Goal: Information Seeking & Learning: Check status

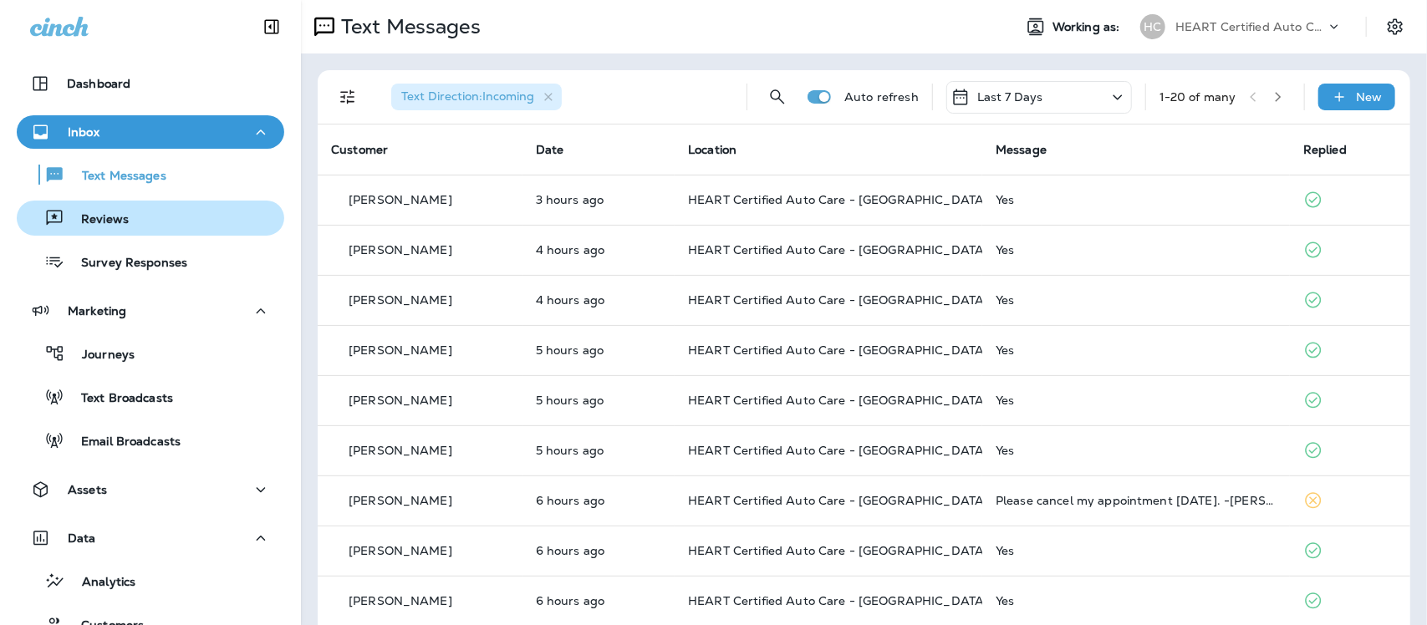
click at [110, 223] on p "Reviews" at bounding box center [96, 220] width 64 height 16
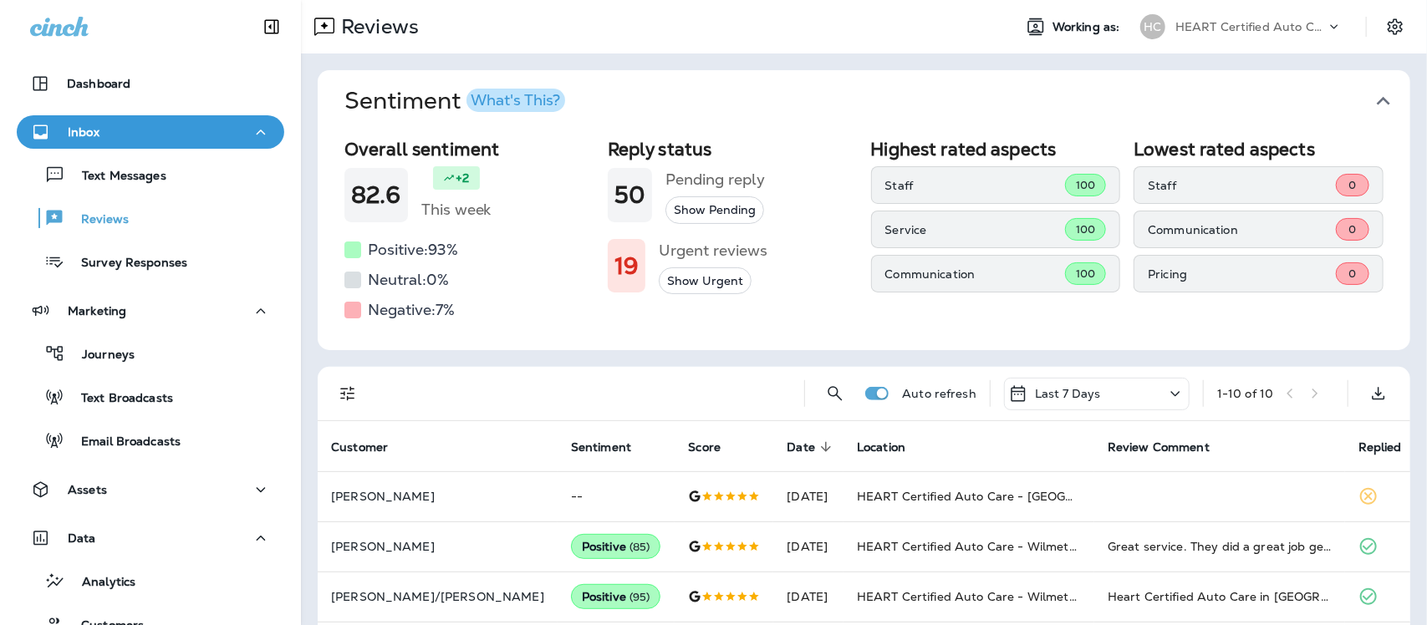
click at [1377, 100] on icon "button" at bounding box center [1383, 101] width 13 height 8
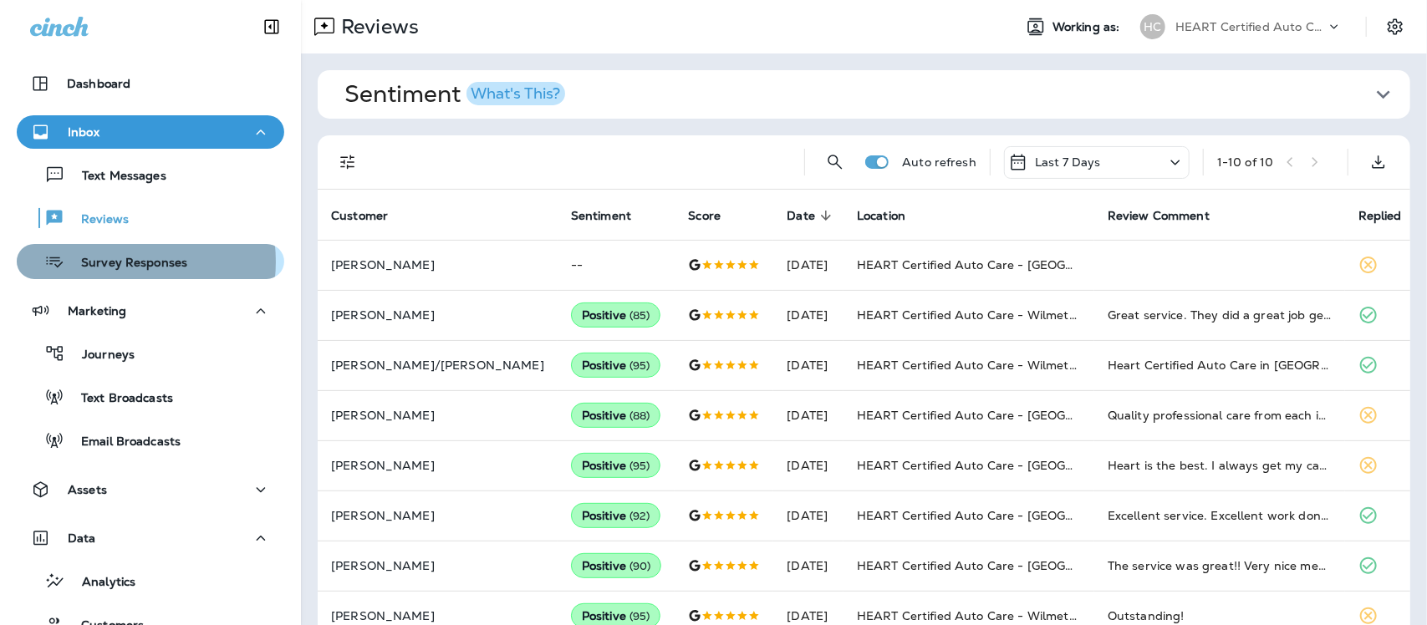
click at [107, 262] on p "Survey Responses" at bounding box center [125, 264] width 123 height 16
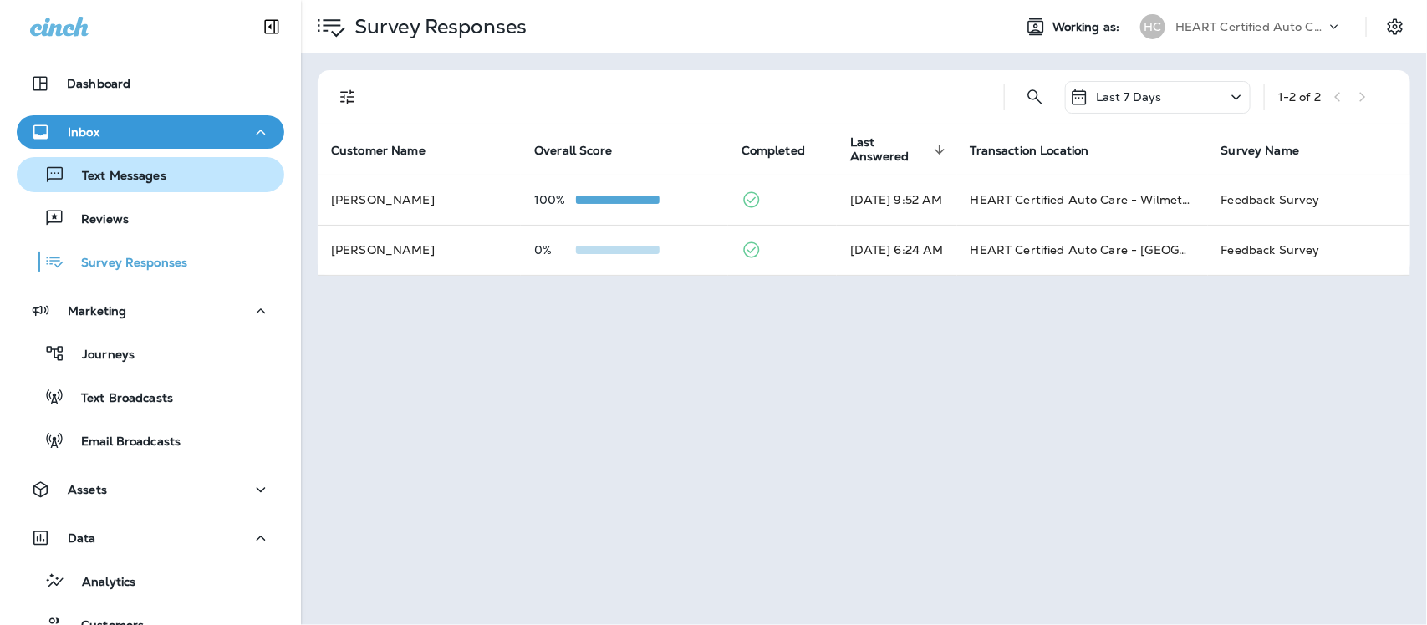
click at [132, 176] on p "Text Messages" at bounding box center [115, 177] width 101 height 16
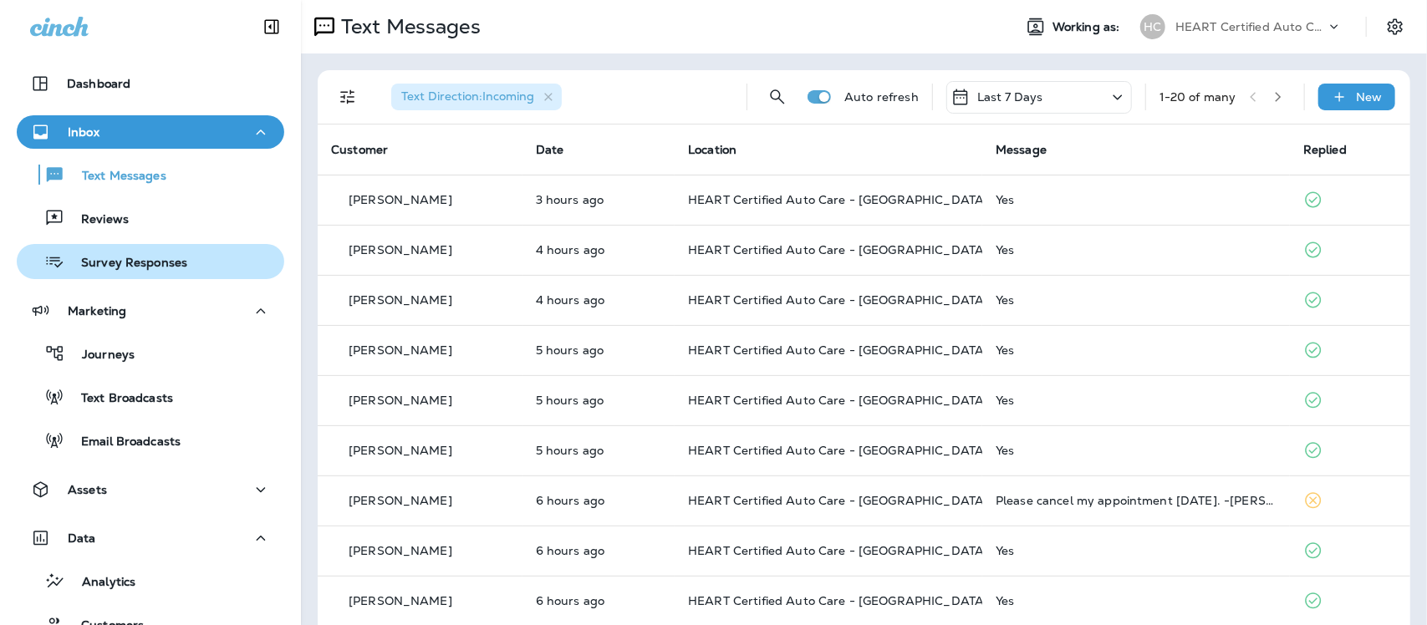
click at [123, 261] on p "Survey Responses" at bounding box center [125, 264] width 123 height 16
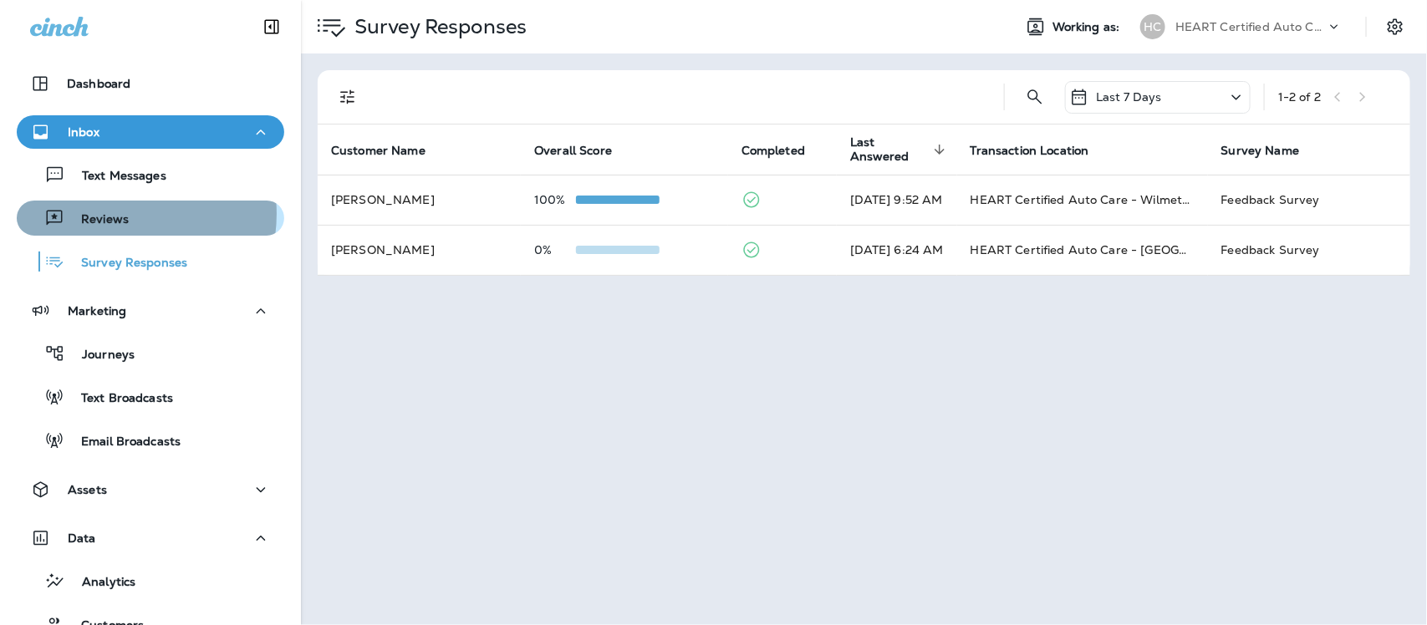
click at [115, 214] on p "Reviews" at bounding box center [96, 220] width 64 height 16
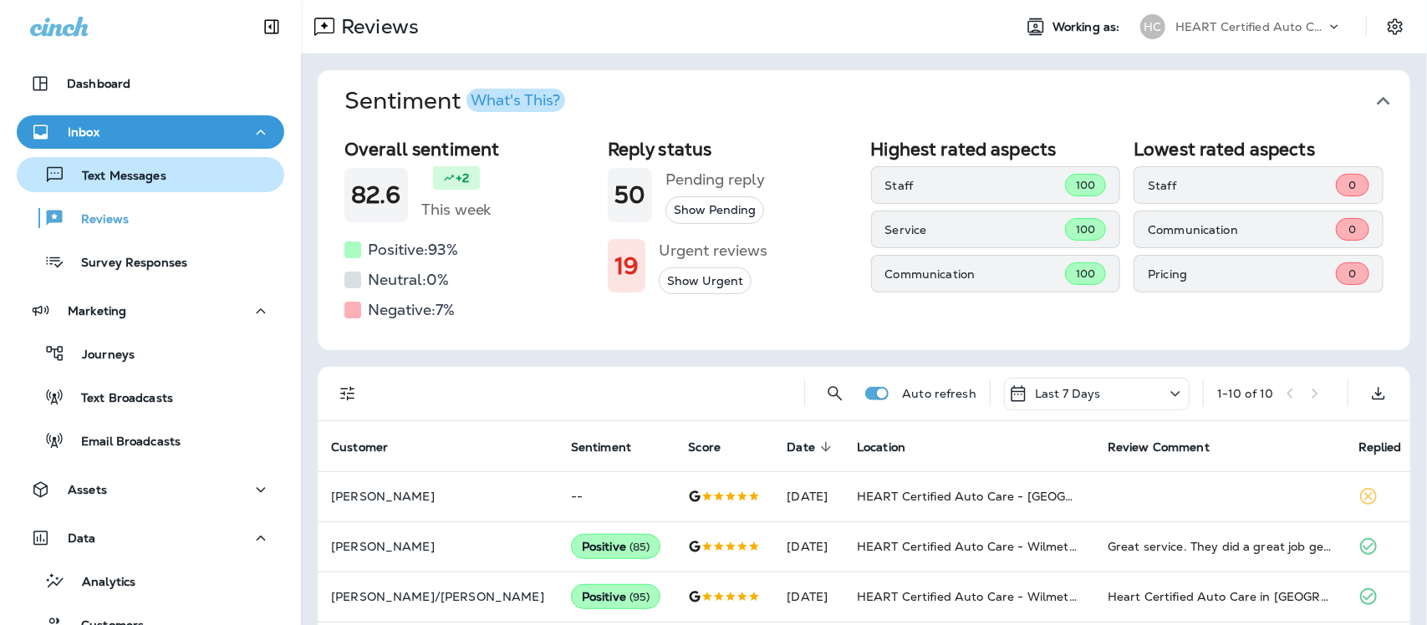
click at [110, 181] on p "Text Messages" at bounding box center [115, 177] width 101 height 16
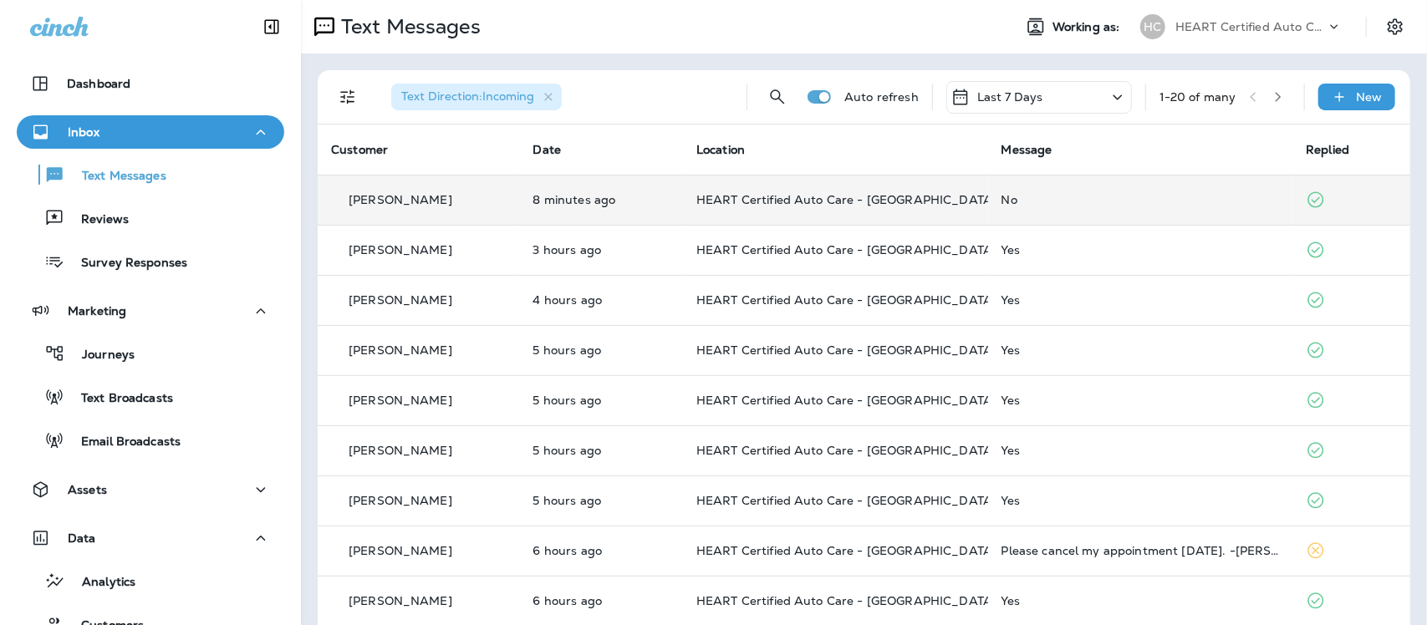
click at [1002, 202] on div "No" at bounding box center [1141, 199] width 278 height 13
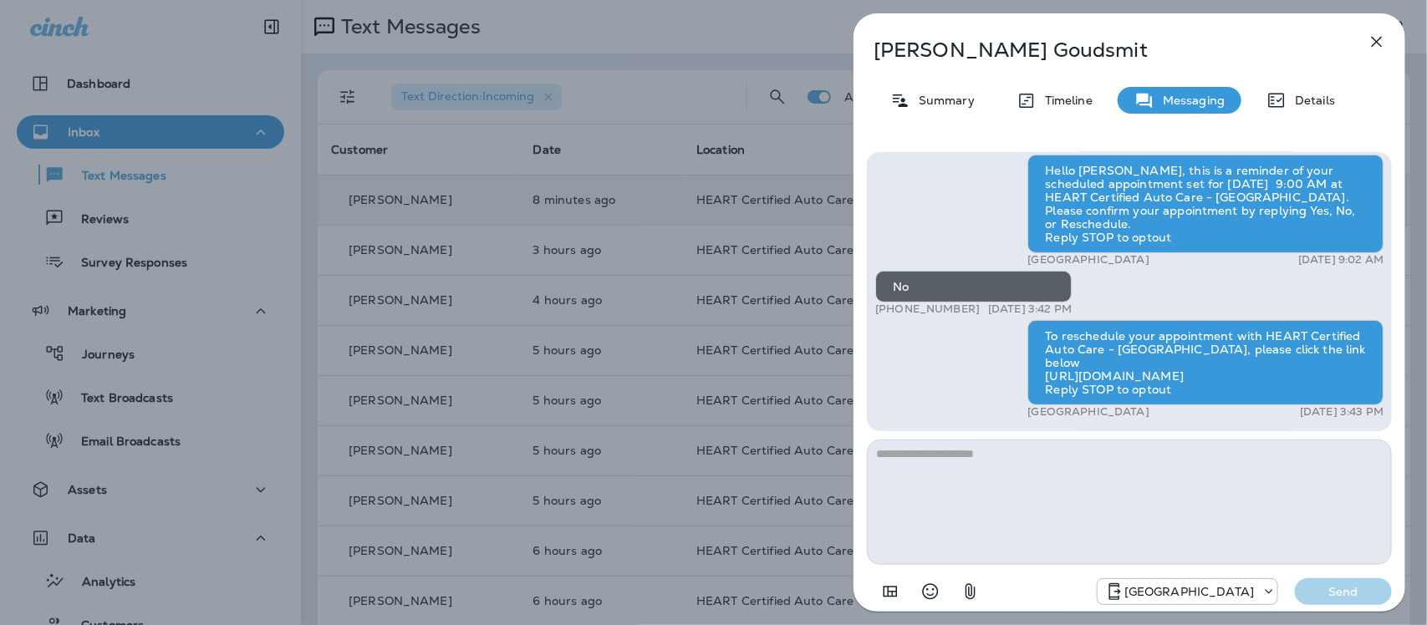
click at [1380, 34] on icon "button" at bounding box center [1377, 42] width 20 height 20
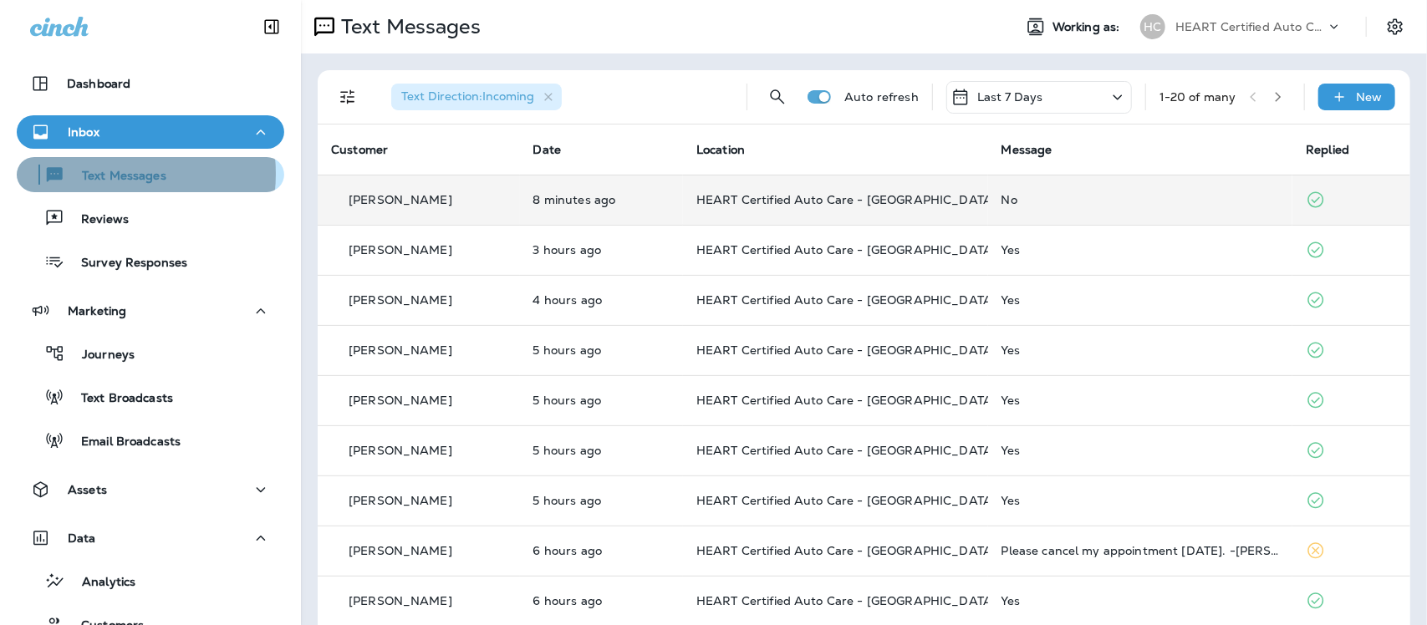
click at [85, 174] on p "Text Messages" at bounding box center [115, 177] width 101 height 16
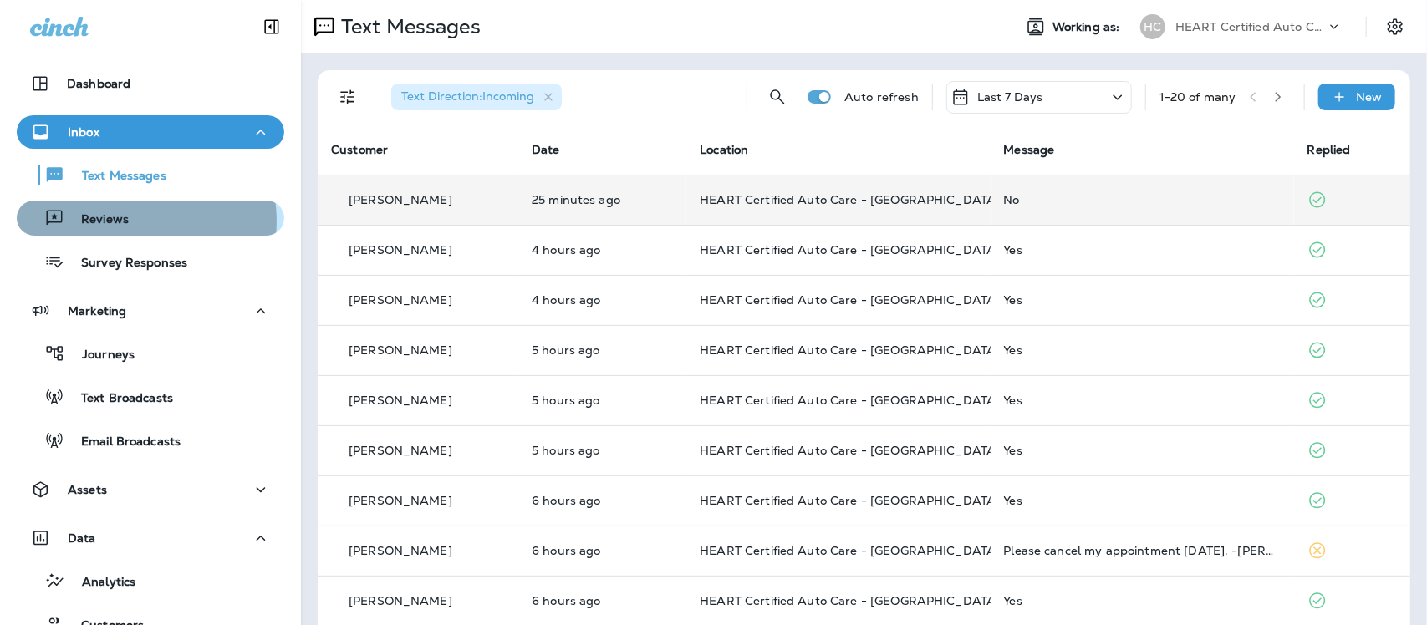
click at [130, 222] on div "Reviews" at bounding box center [150, 218] width 254 height 25
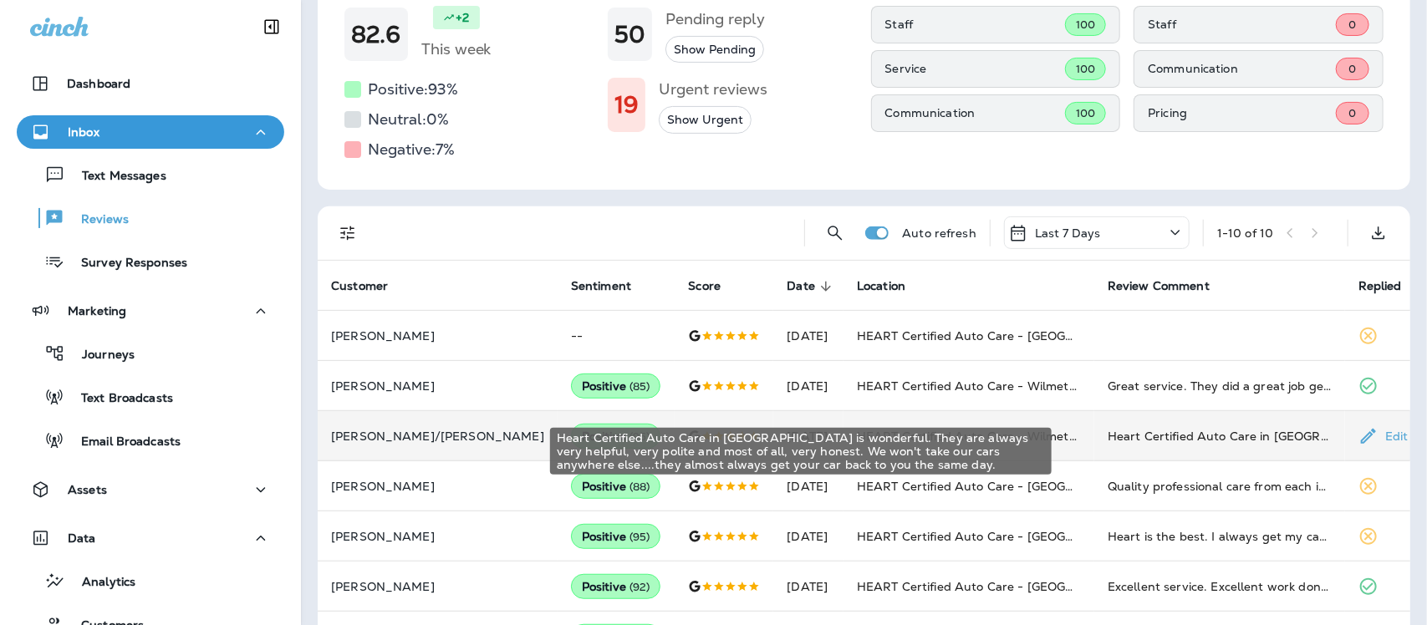
scroll to position [209, 0]
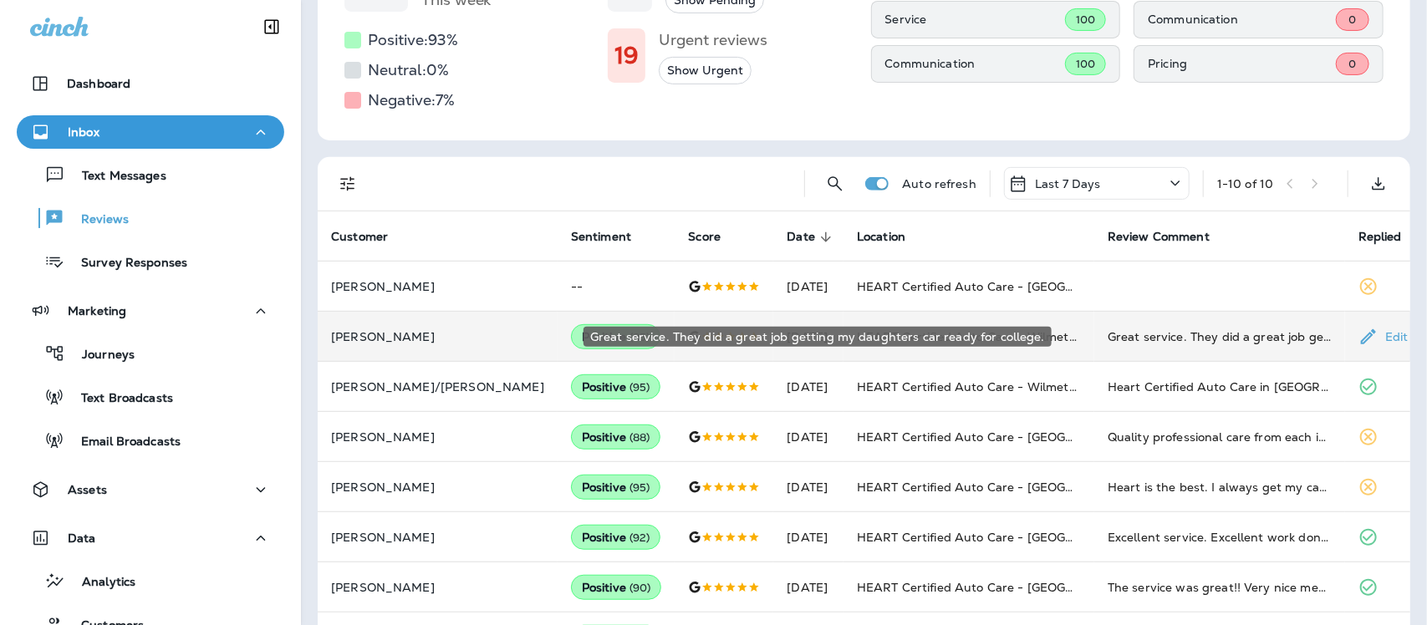
click at [1256, 337] on div "Great service. They did a great job getting my daughters car ready for college." at bounding box center [1220, 337] width 224 height 17
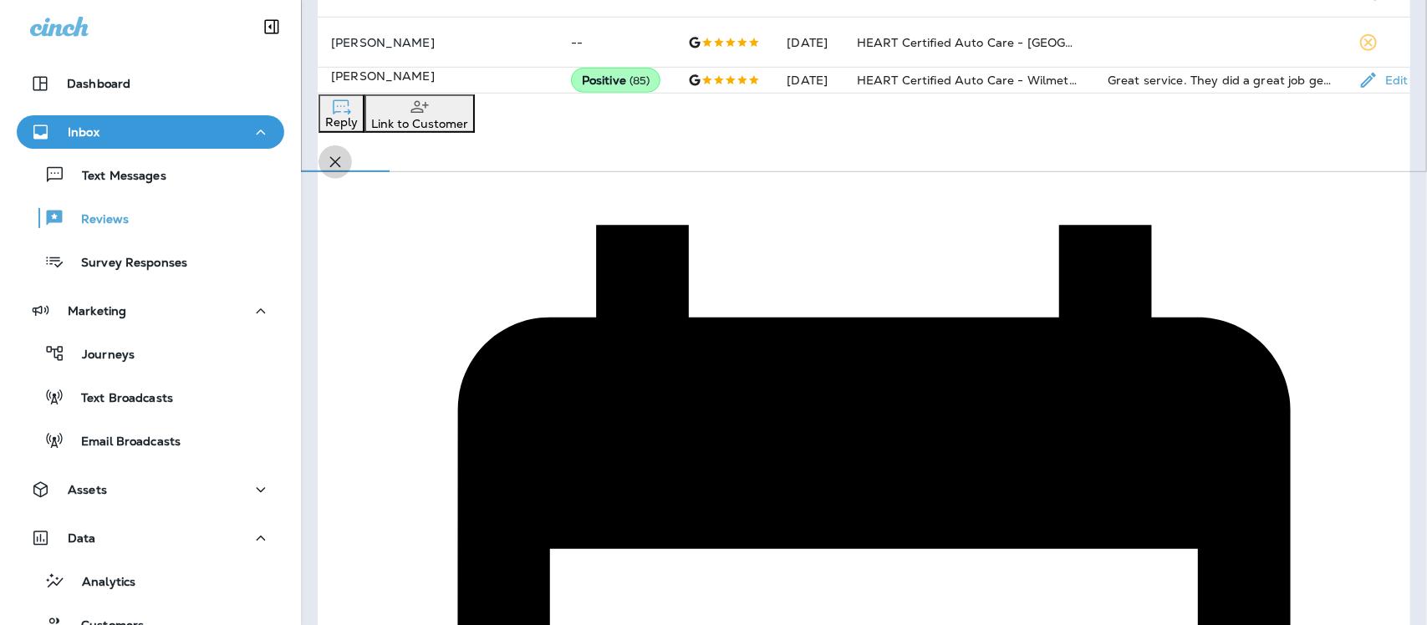
click at [341, 157] on icon "button" at bounding box center [335, 162] width 11 height 11
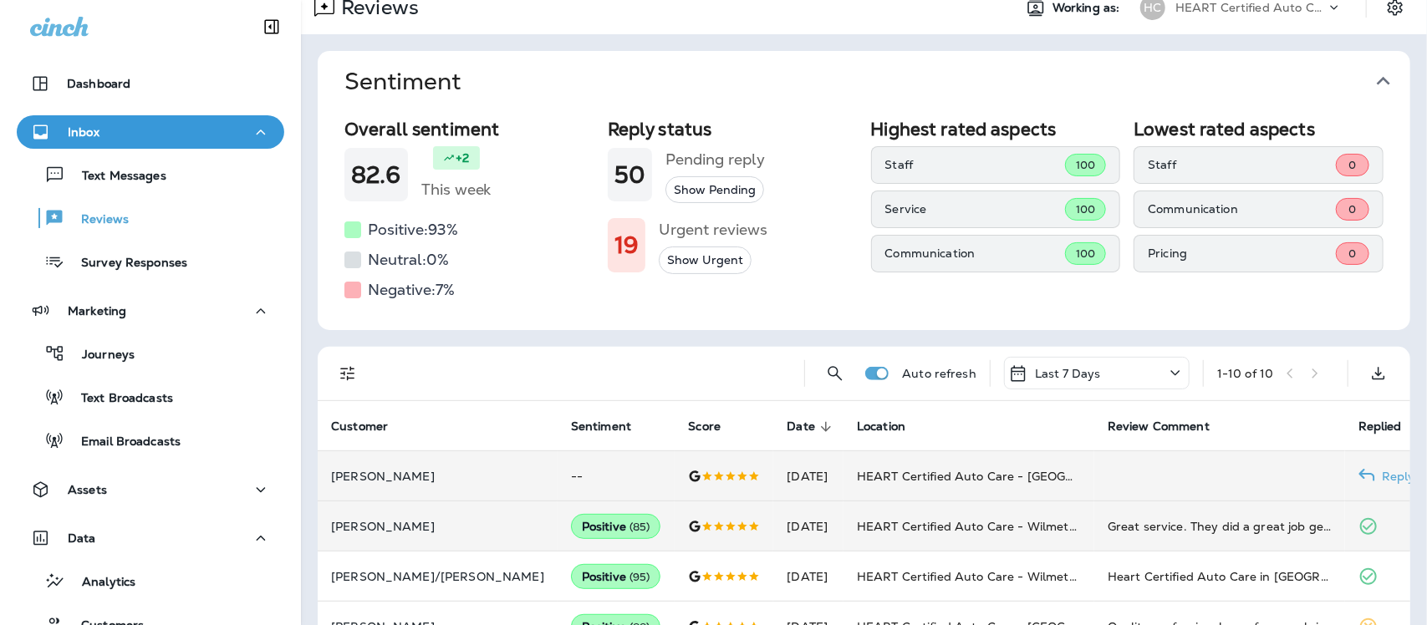
scroll to position [0, 0]
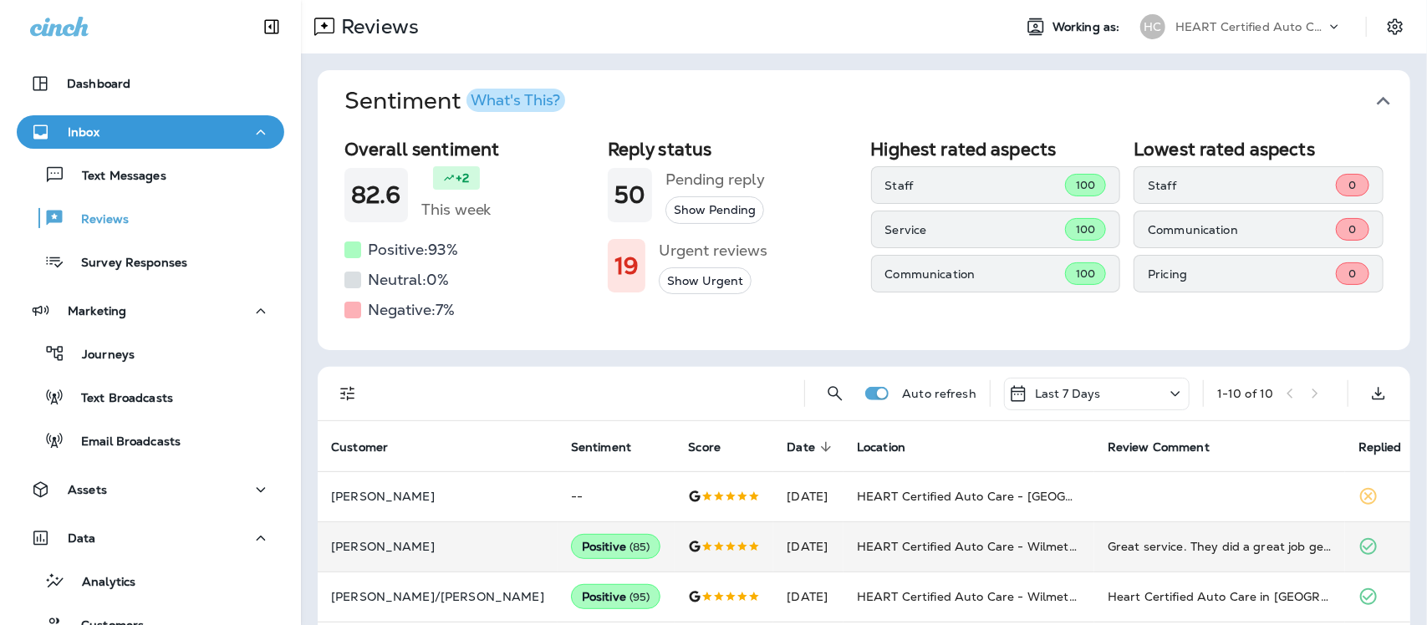
click at [1373, 89] on icon "button" at bounding box center [1383, 101] width 27 height 27
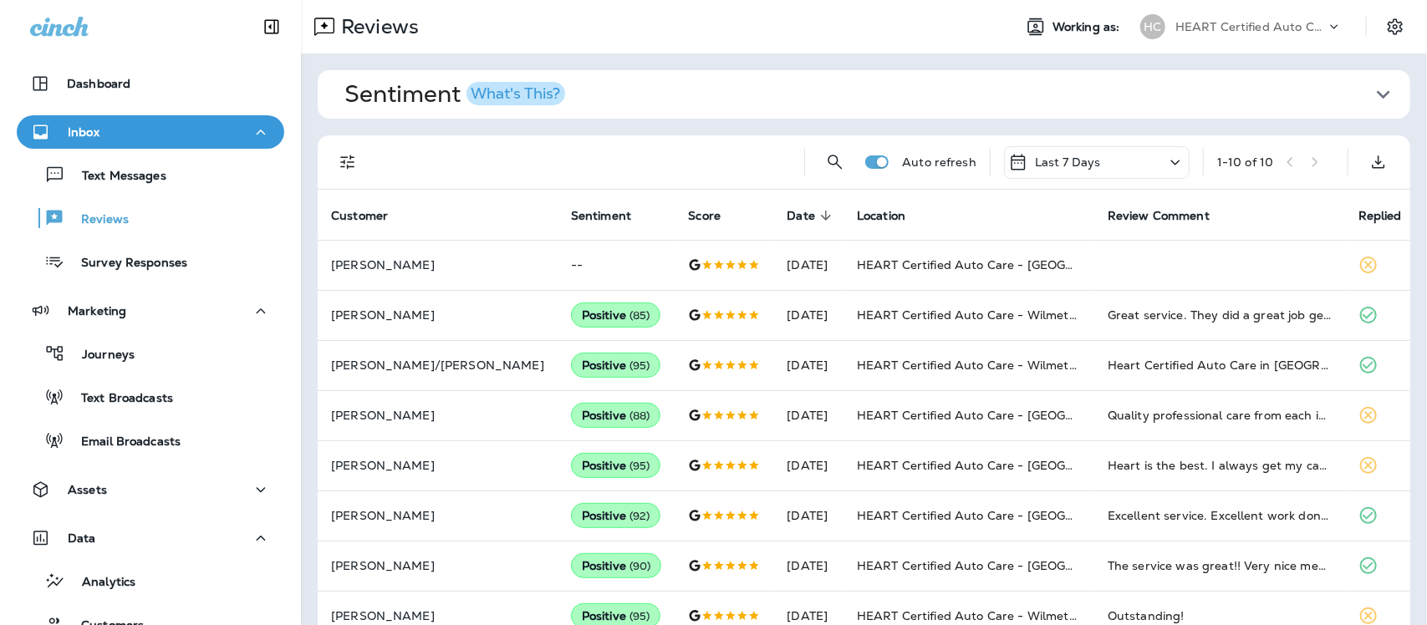
click at [1166, 159] on icon at bounding box center [1176, 162] width 20 height 21
click at [1035, 333] on p "Last 30 Days" at bounding box center [1082, 325] width 261 height 13
click at [1166, 164] on icon at bounding box center [1176, 162] width 20 height 21
click at [1008, 299] on p "Last 7 Days" at bounding box center [1079, 292] width 261 height 13
click at [135, 264] on p "Survey Responses" at bounding box center [125, 264] width 123 height 16
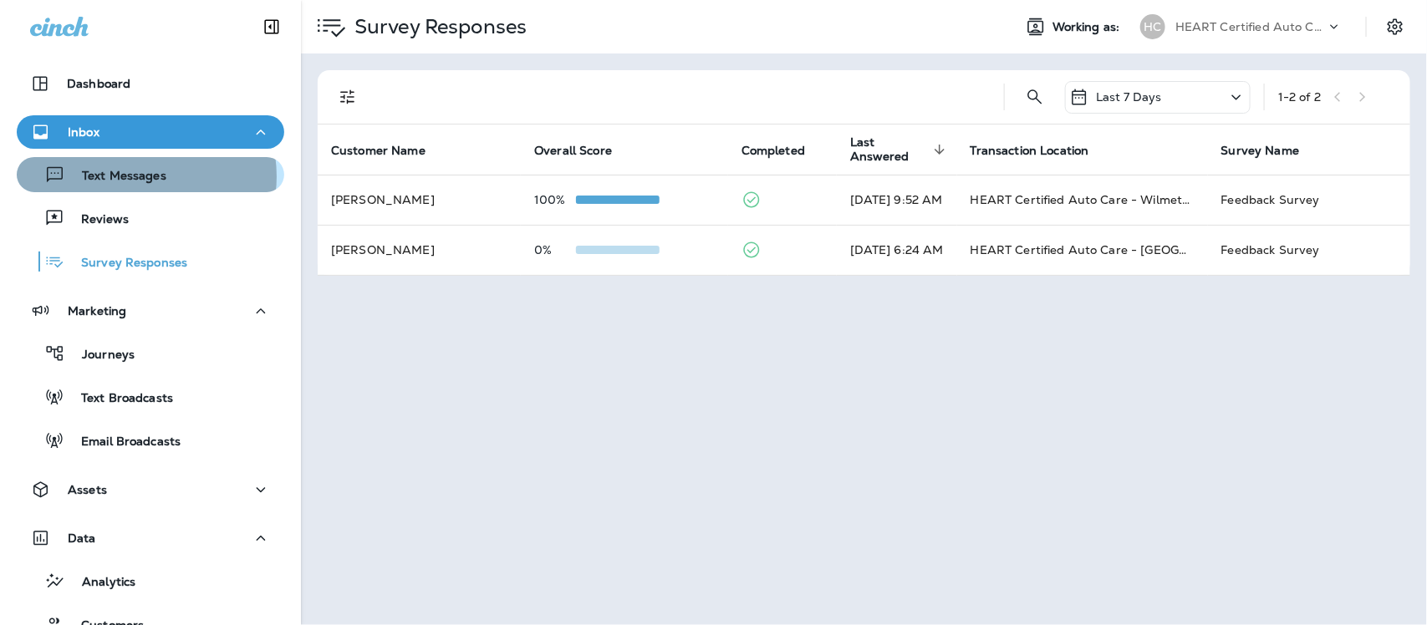
click at [139, 176] on p "Text Messages" at bounding box center [115, 177] width 101 height 16
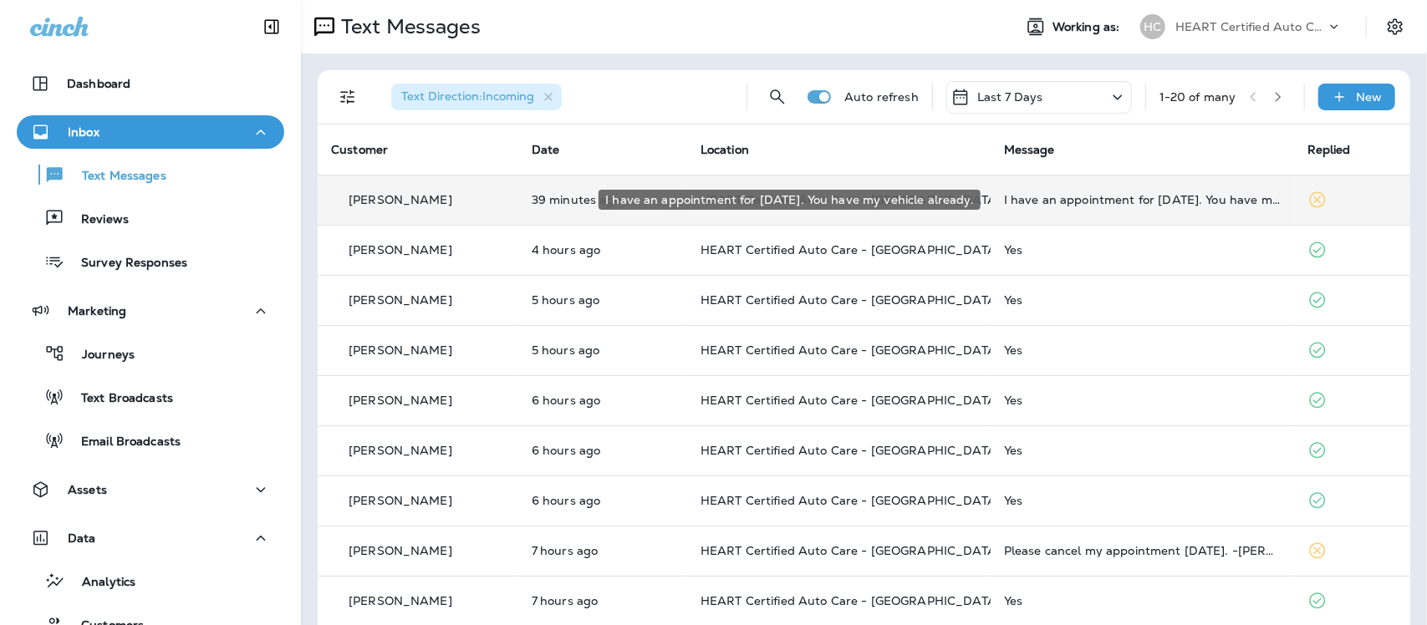
click at [1100, 202] on div "I have an appointment for [DATE]. You have my vehicle already." at bounding box center [1142, 199] width 277 height 13
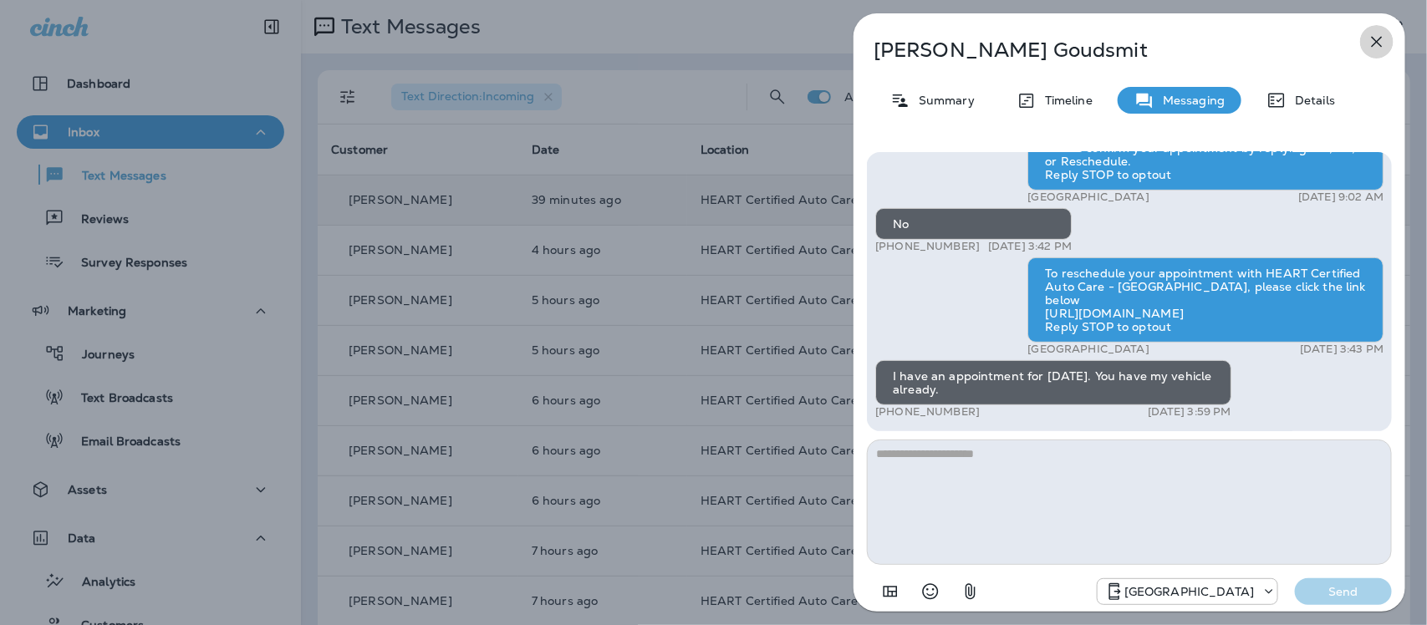
click at [1373, 39] on icon "button" at bounding box center [1377, 42] width 20 height 20
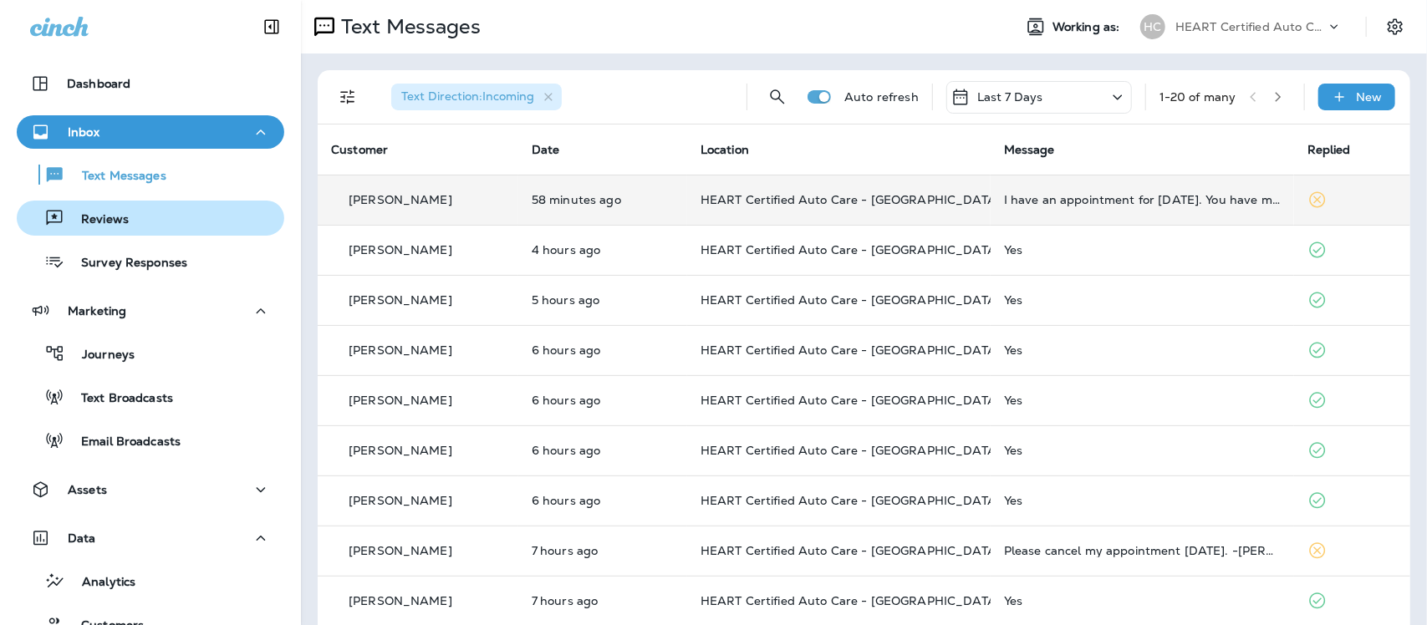
drag, startPoint x: 121, startPoint y: 226, endPoint x: 160, endPoint y: 160, distance: 76.4
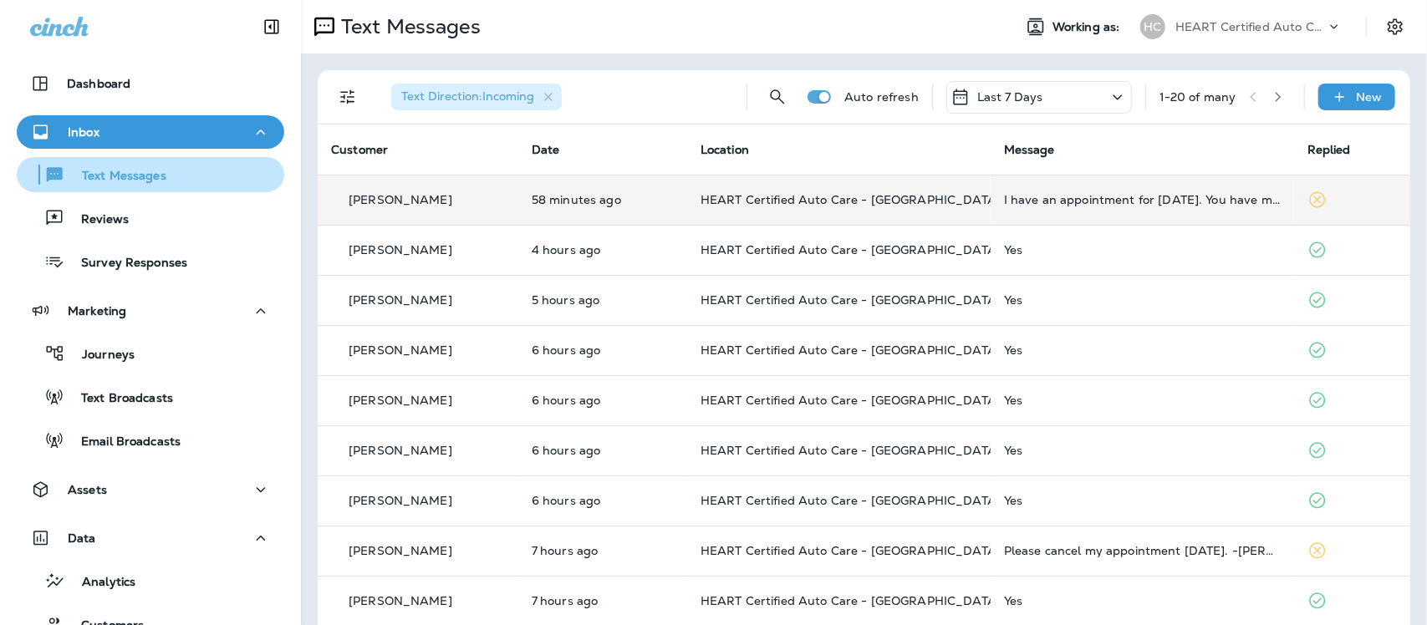
click at [121, 223] on p "Reviews" at bounding box center [96, 220] width 64 height 16
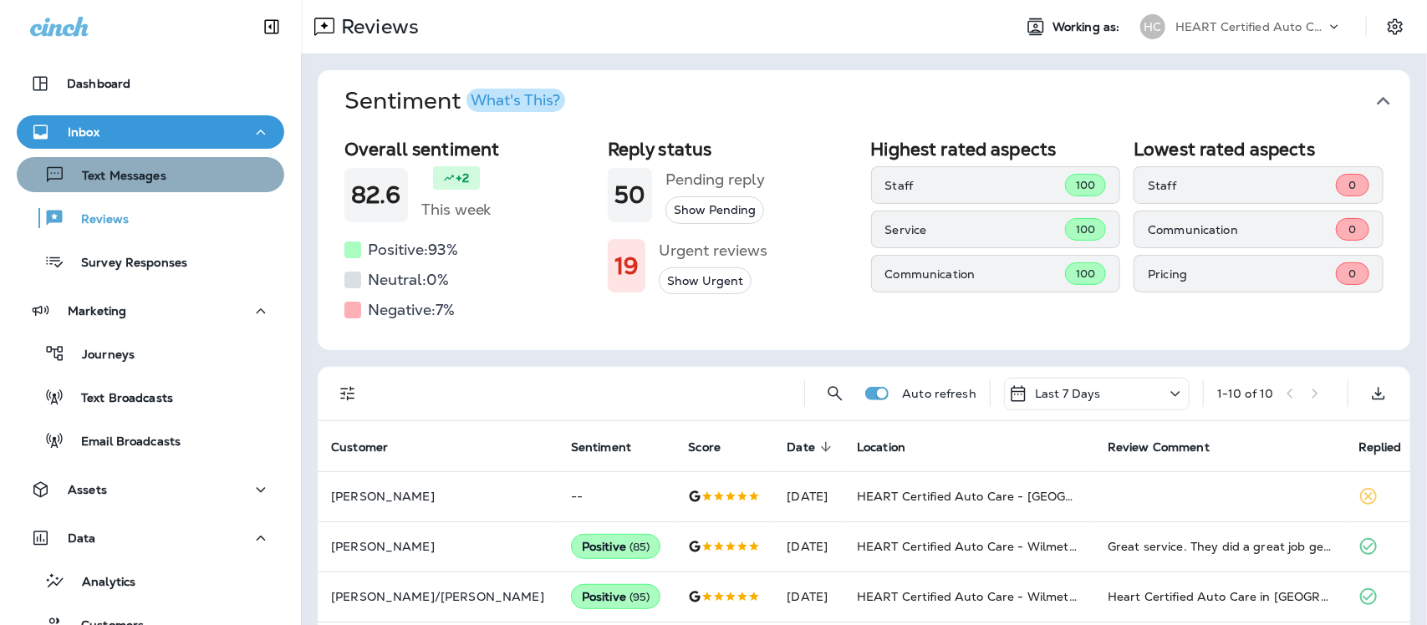
click at [160, 169] on p "Text Messages" at bounding box center [115, 177] width 101 height 16
